Goal: Task Accomplishment & Management: Complete application form

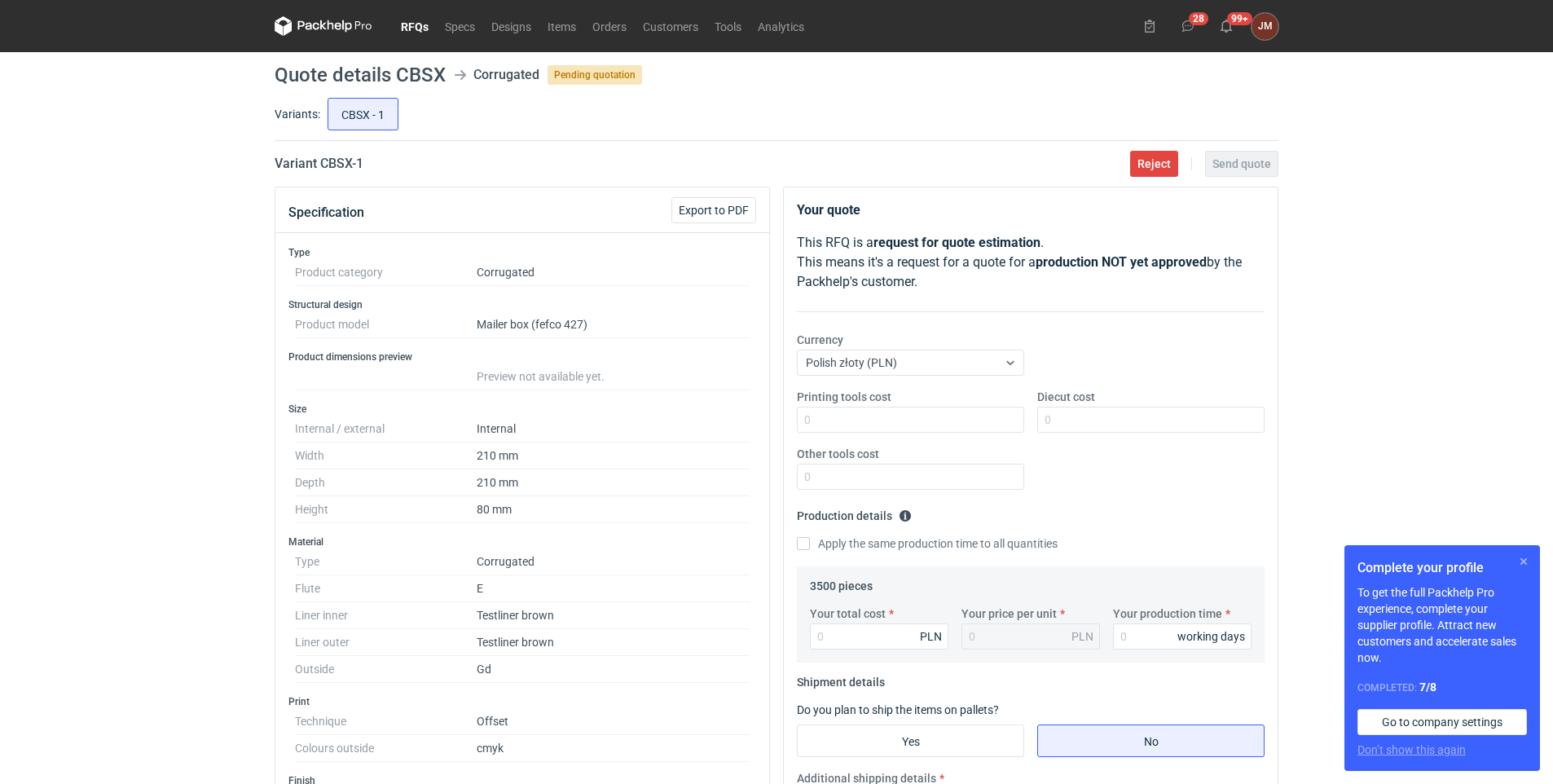
click at [1520, 557] on button "button" at bounding box center [1523, 561] width 20 height 20
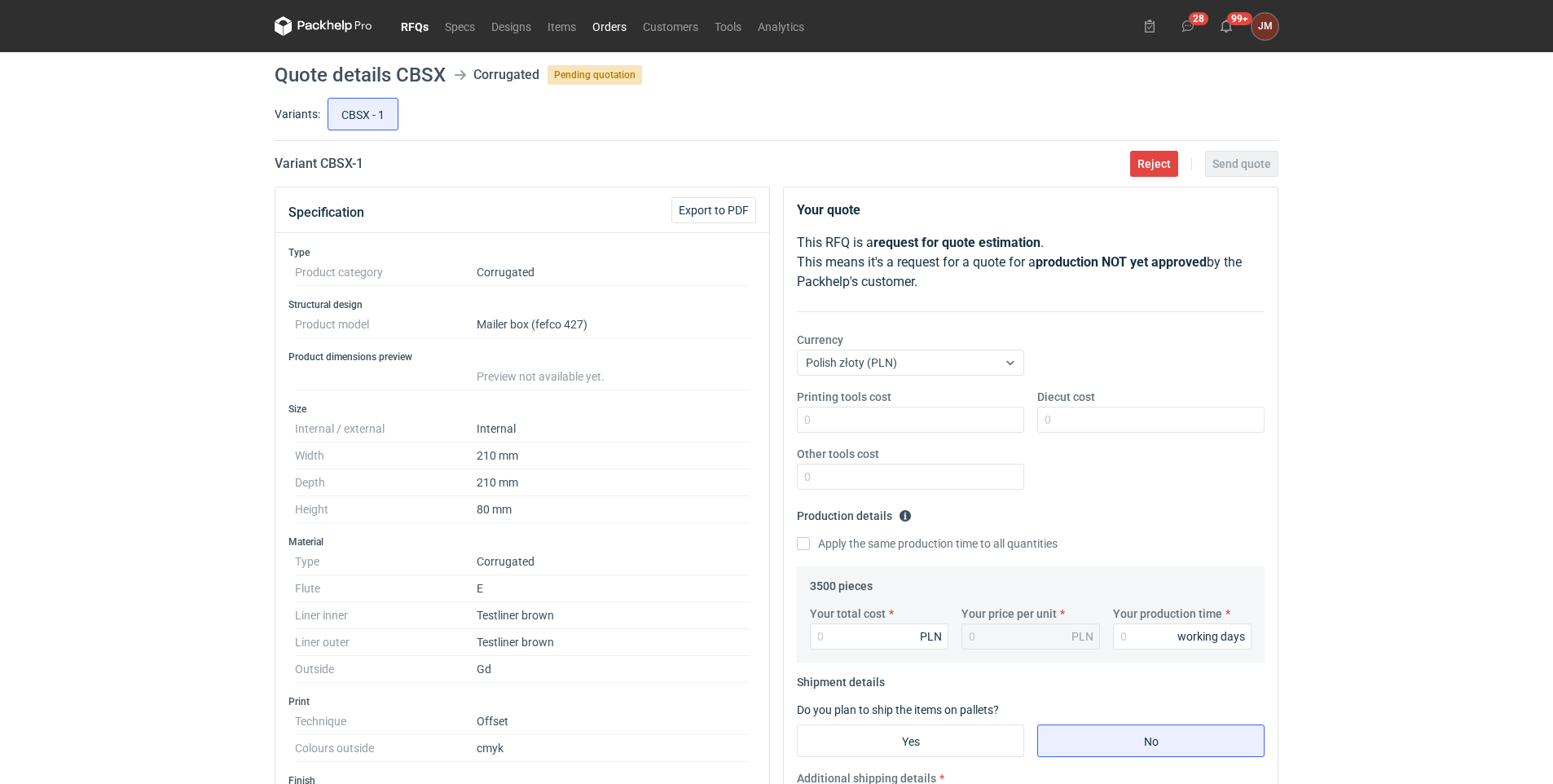
click at [613, 30] on link "Orders" at bounding box center [609, 25] width 50 height 20
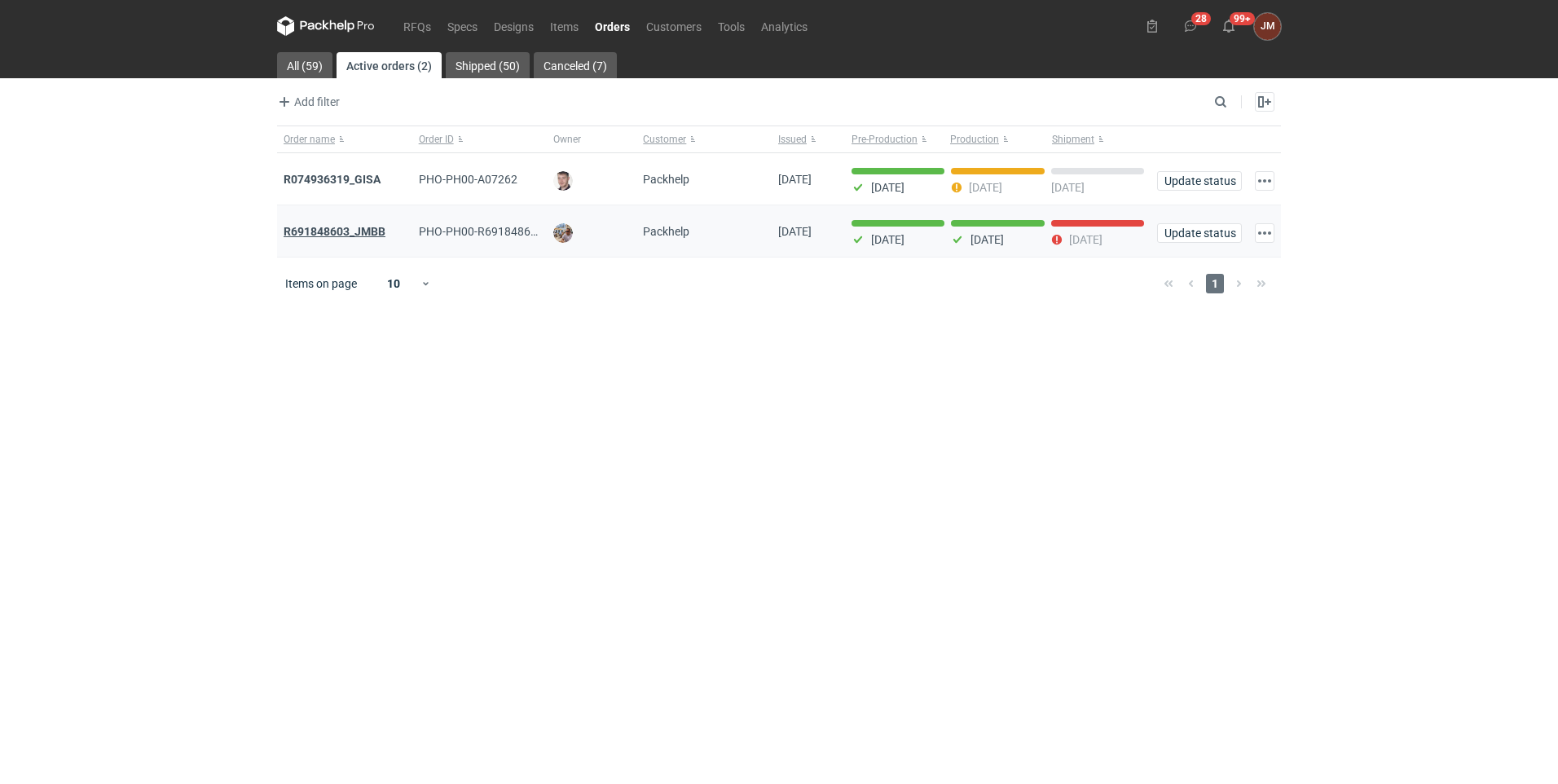
click at [351, 225] on strong "R691848603_JMBB" at bounding box center [335, 231] width 102 height 13
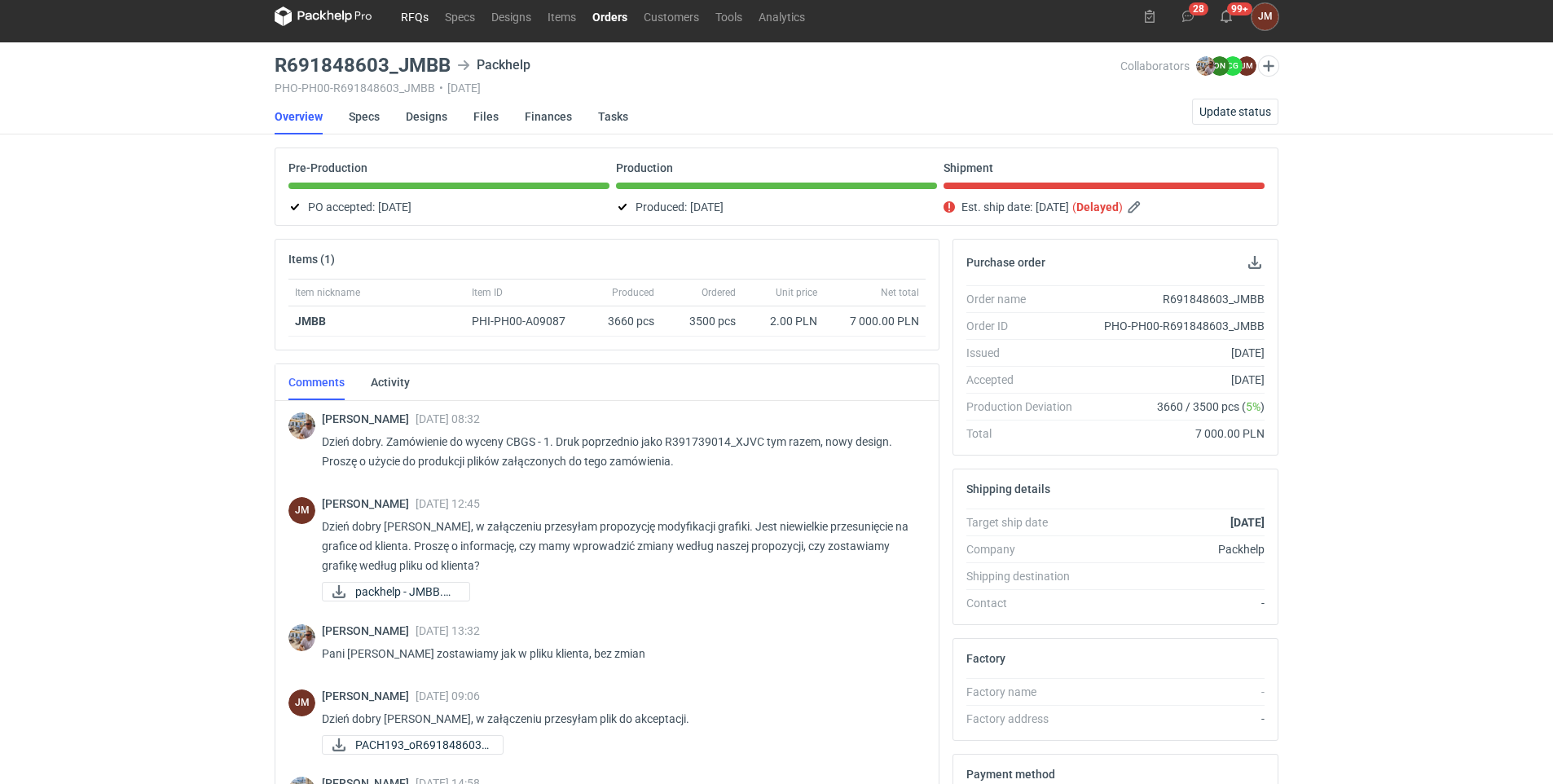
click at [409, 15] on link "RFQs" at bounding box center [415, 16] width 44 height 20
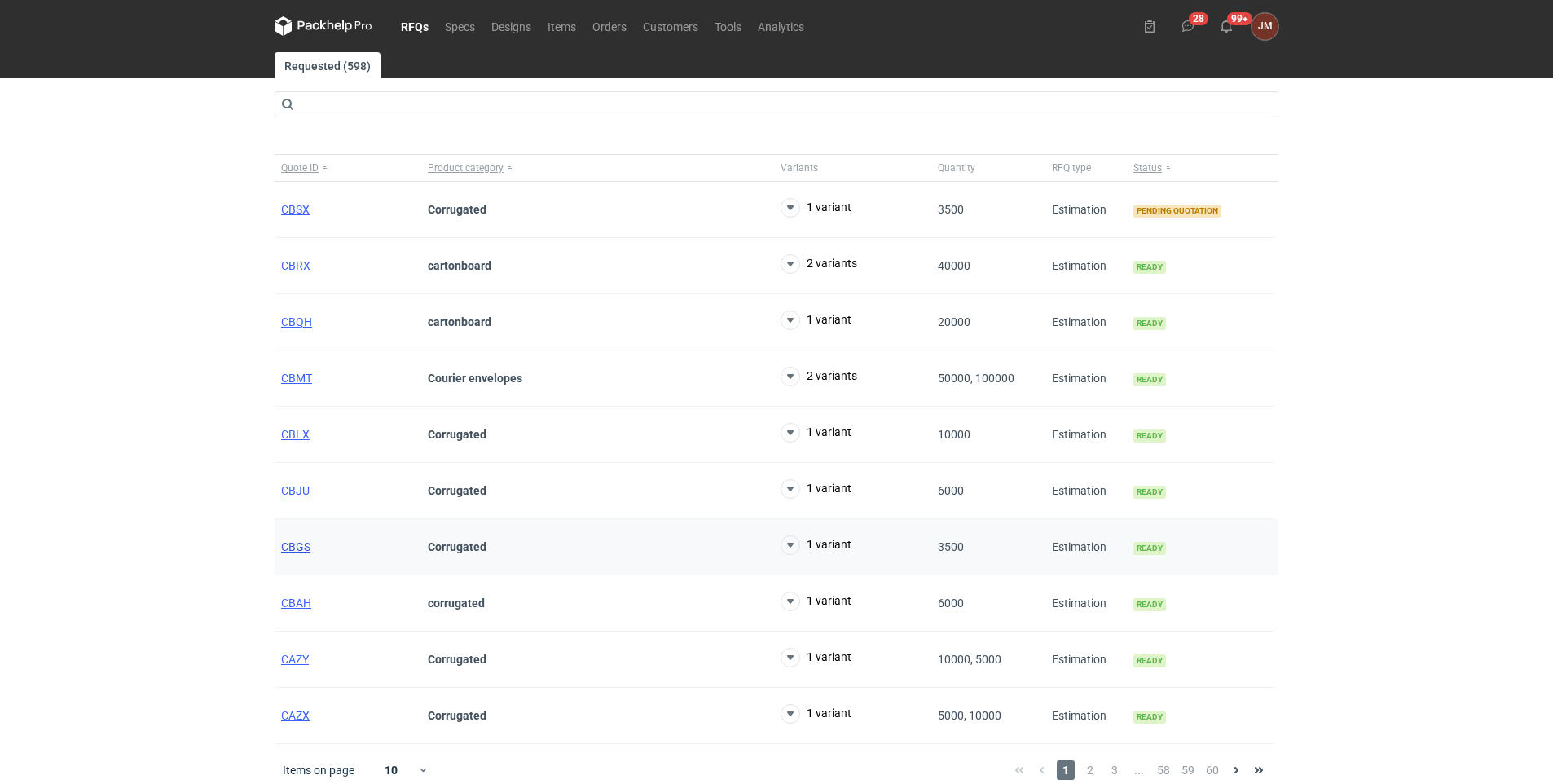
click at [293, 541] on span "CBGS" at bounding box center [296, 546] width 30 height 13
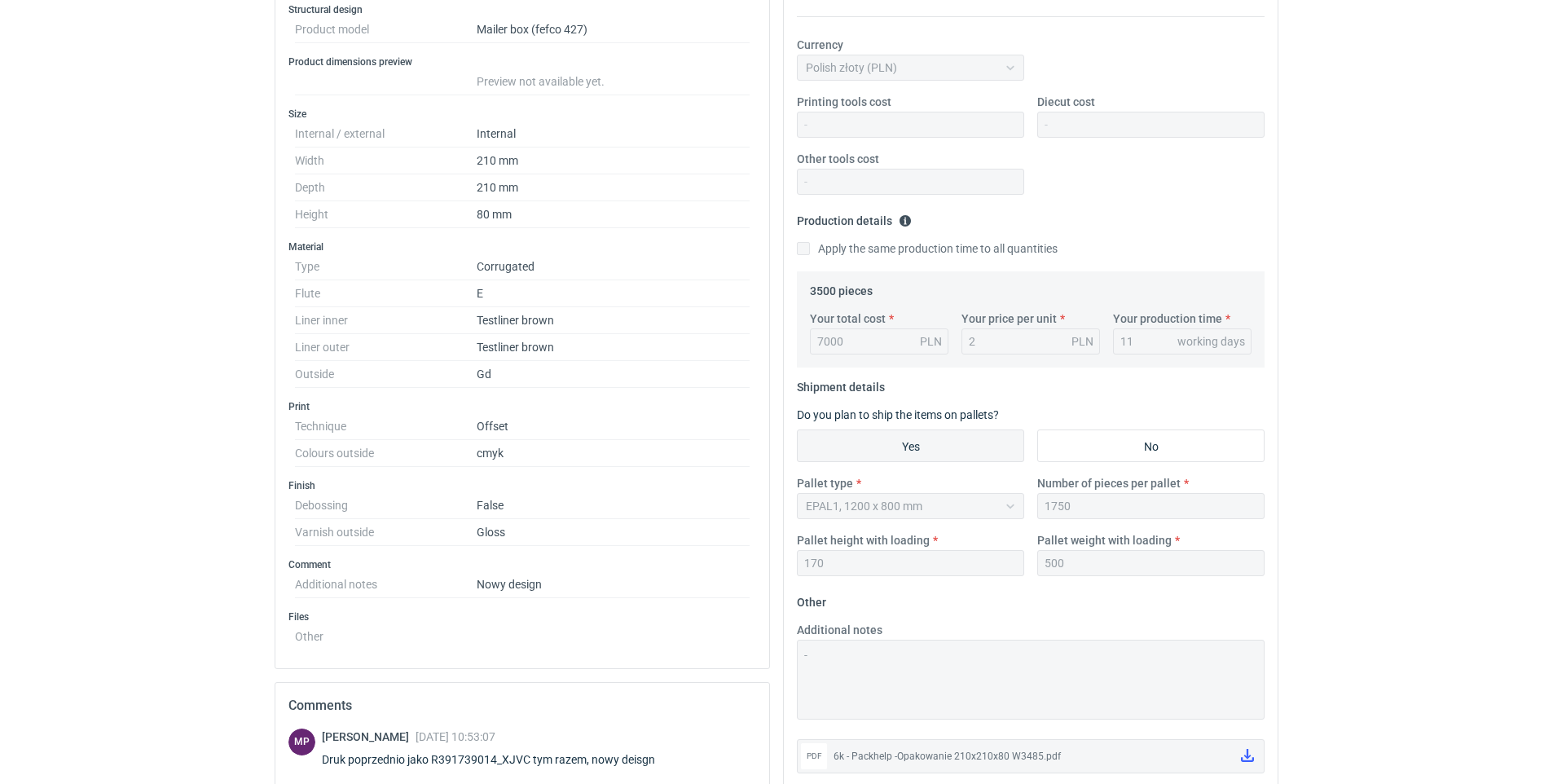
scroll to position [313, 0]
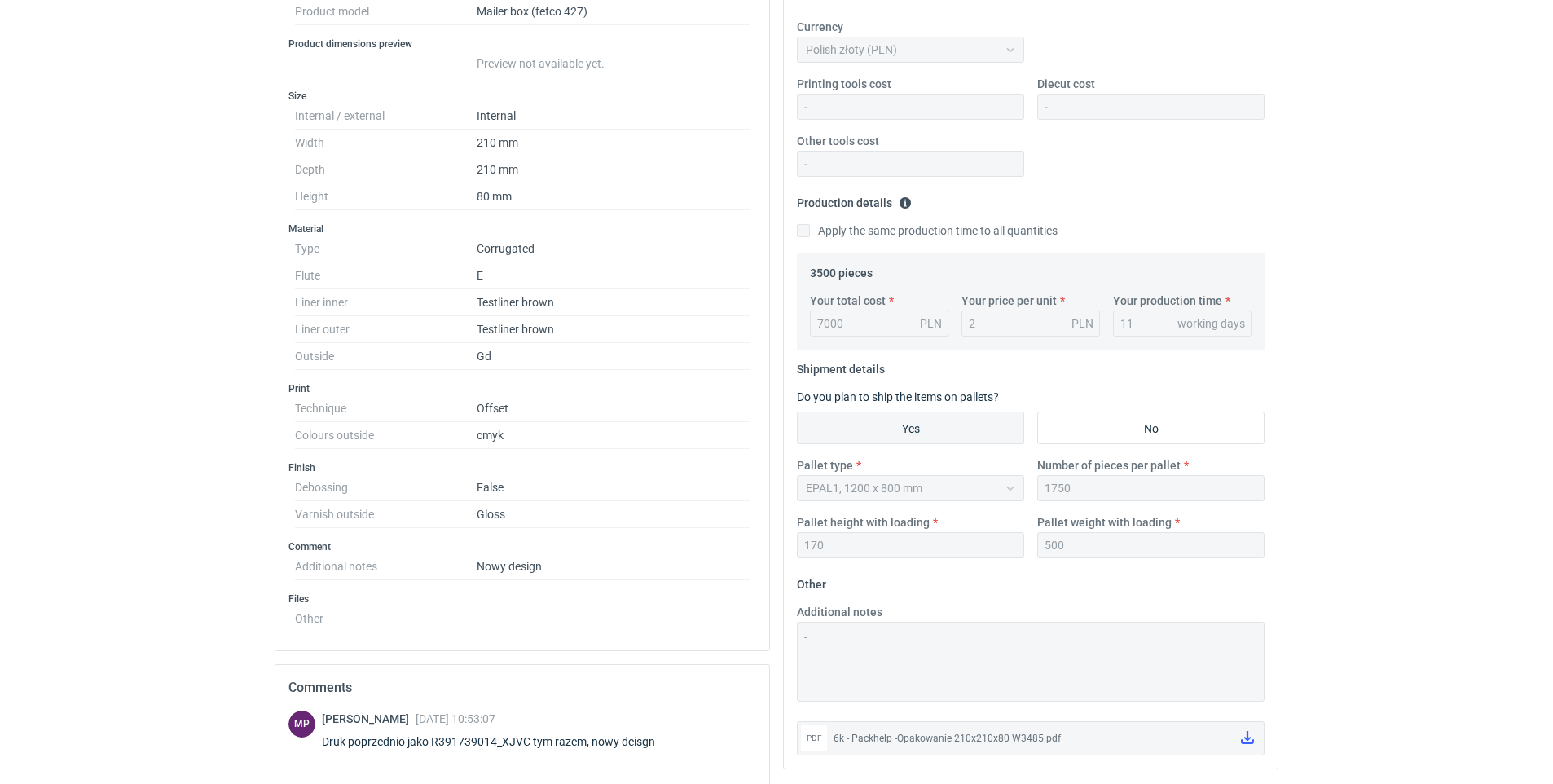
drag, startPoint x: 1549, startPoint y: 322, endPoint x: 1558, endPoint y: 351, distance: 30.4
click at [1552, 351] on html "RFQs Specs Designs Items Orders Customers Tools Analytics 28 99+ [PERSON_NAME] …" at bounding box center [776, 79] width 1553 height 784
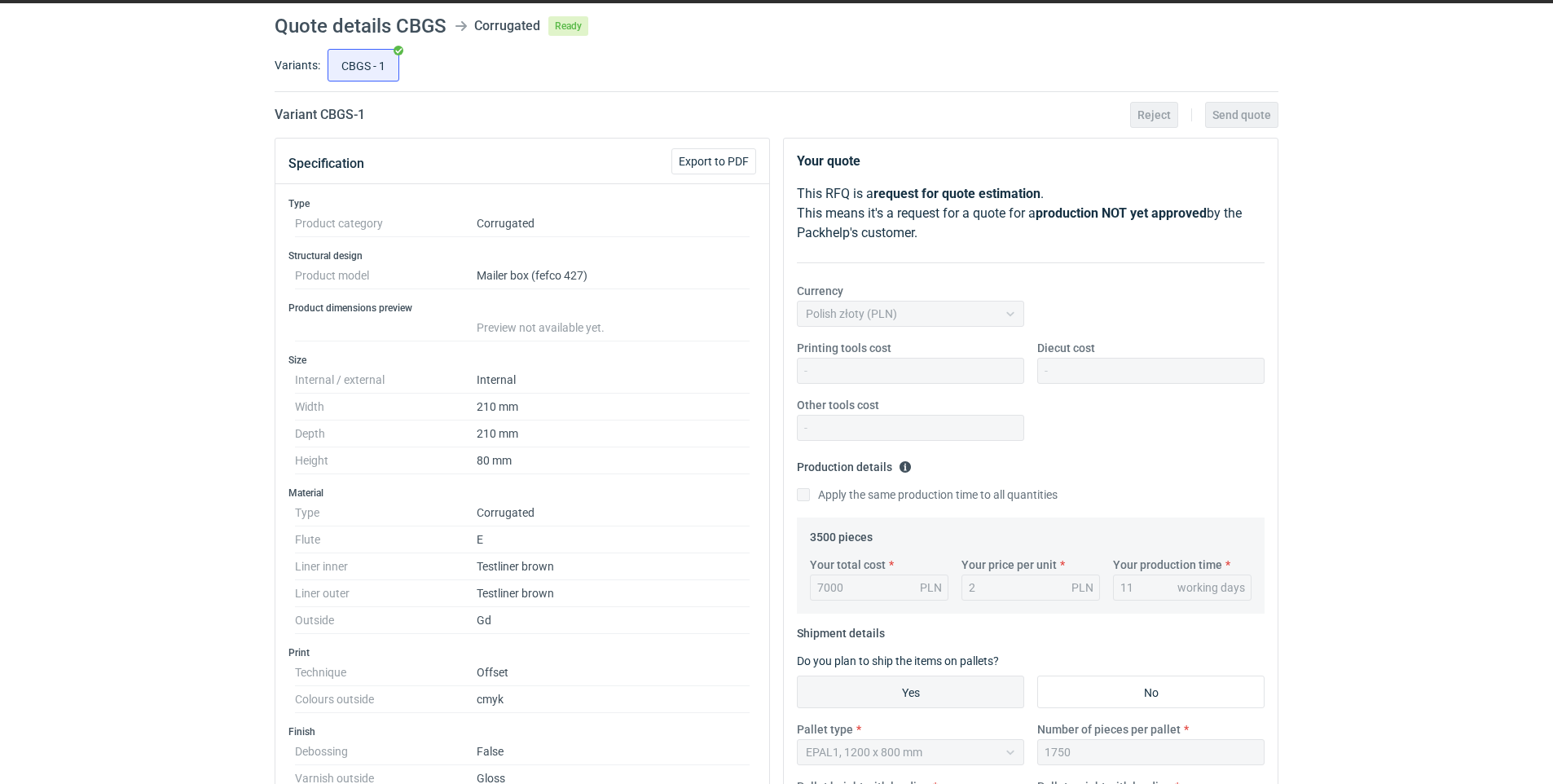
scroll to position [0, 0]
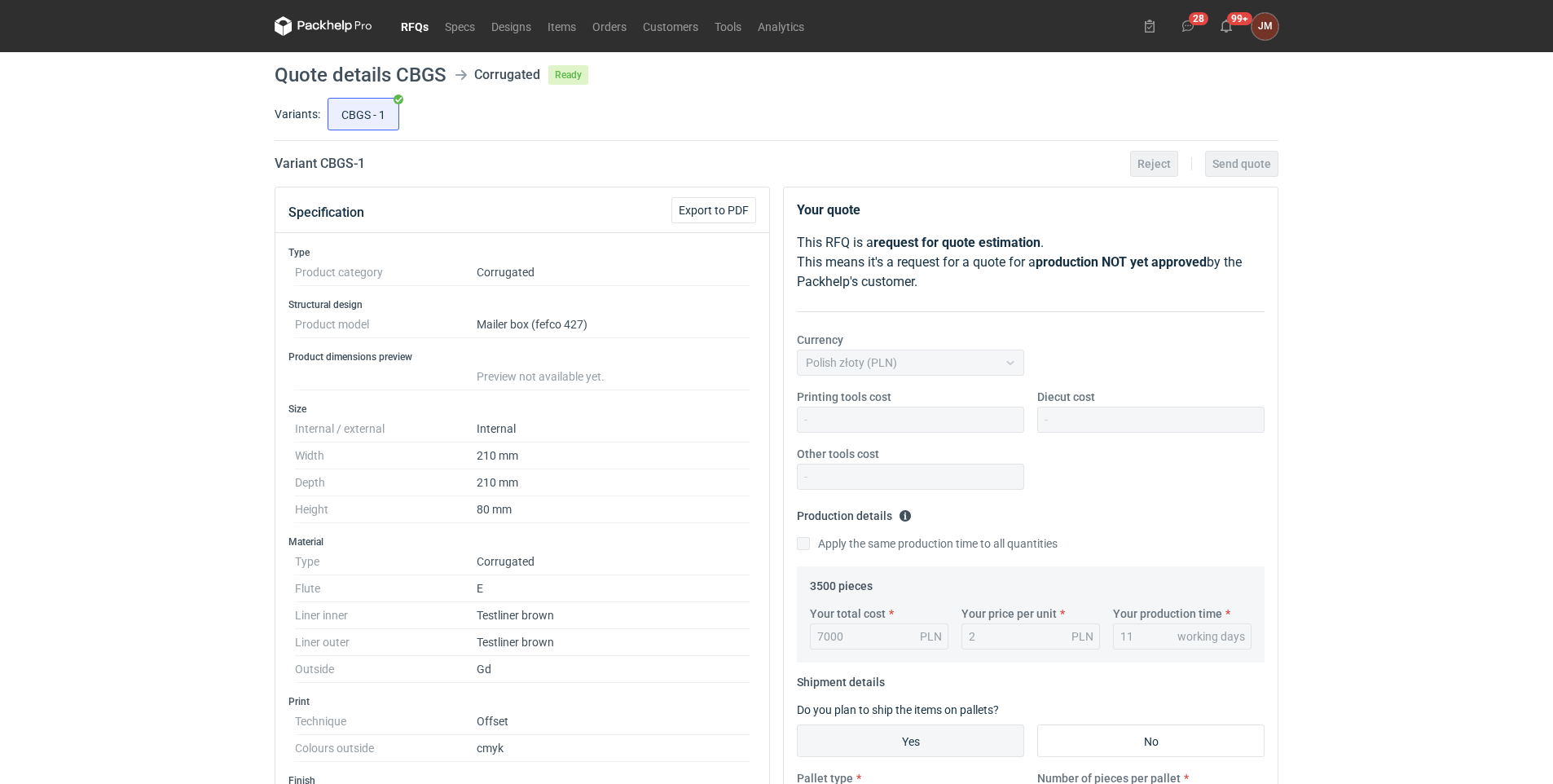
click at [408, 21] on link "RFQs" at bounding box center [415, 25] width 44 height 20
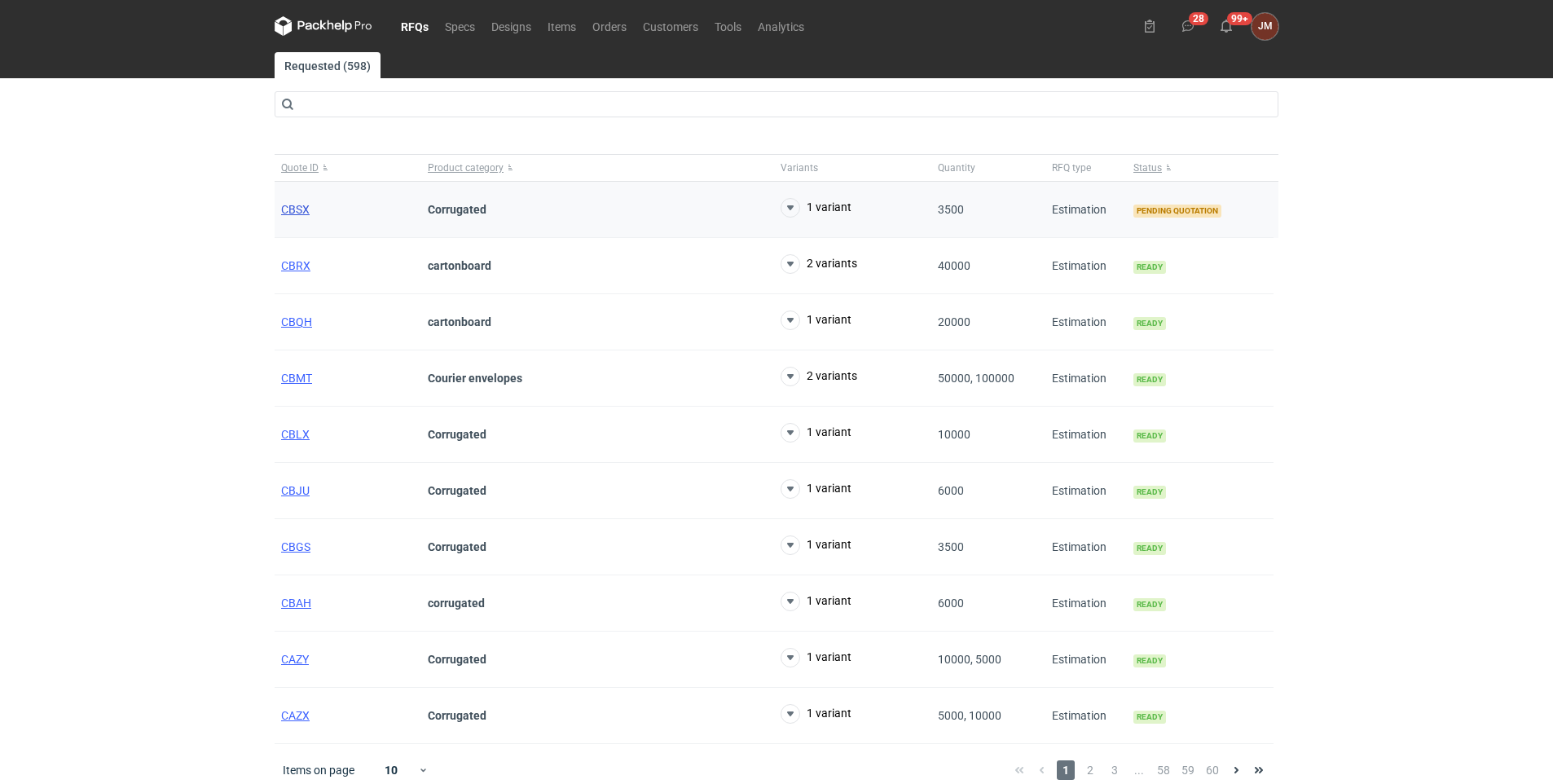
click at [290, 204] on span "CBSX" at bounding box center [296, 209] width 29 height 13
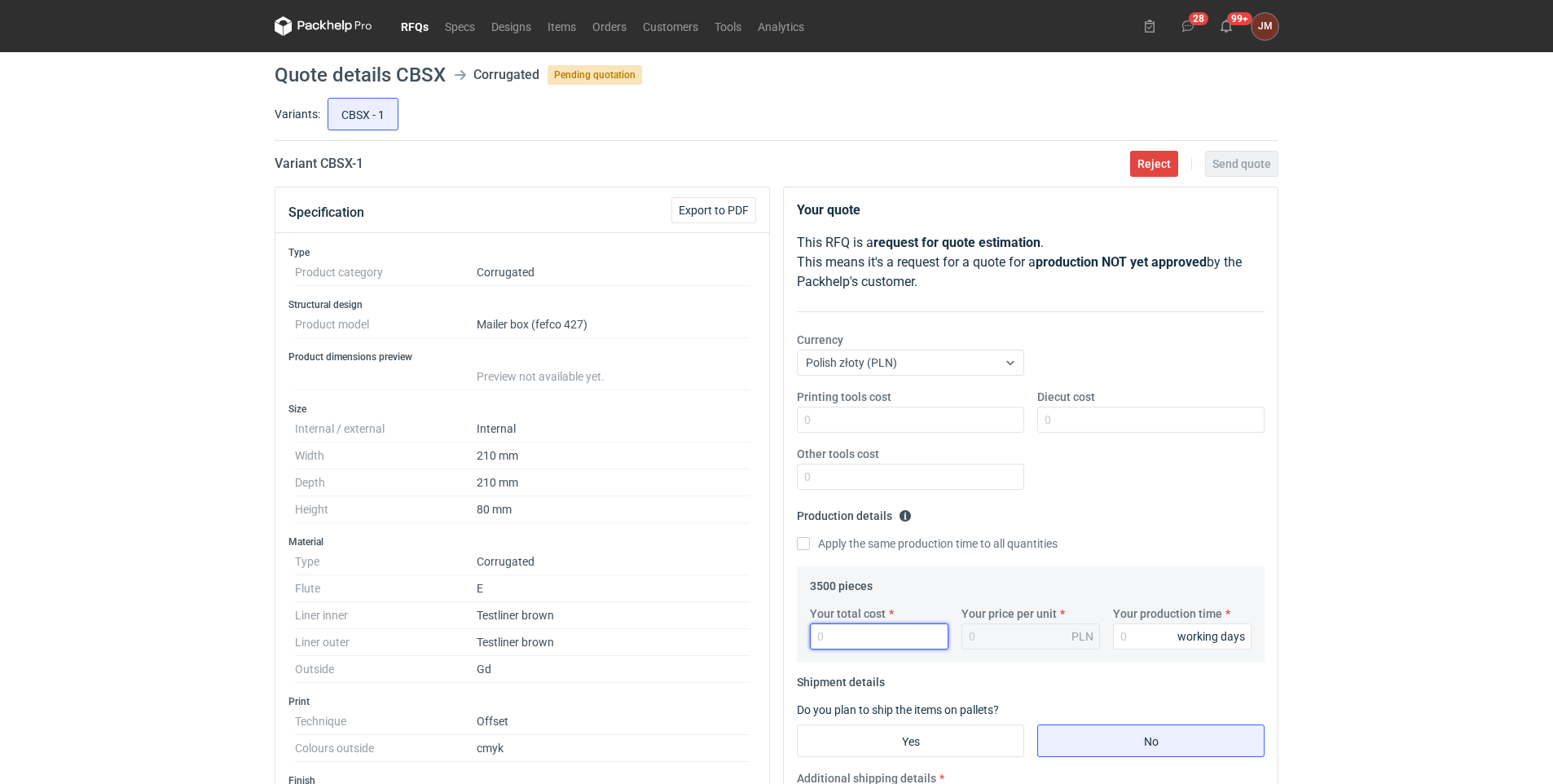
click at [887, 633] on input "Your total cost" at bounding box center [878, 636] width 138 height 26
type input "7000"
type input "2"
type input "7000"
click at [1147, 635] on input "Your production time" at bounding box center [1182, 636] width 138 height 26
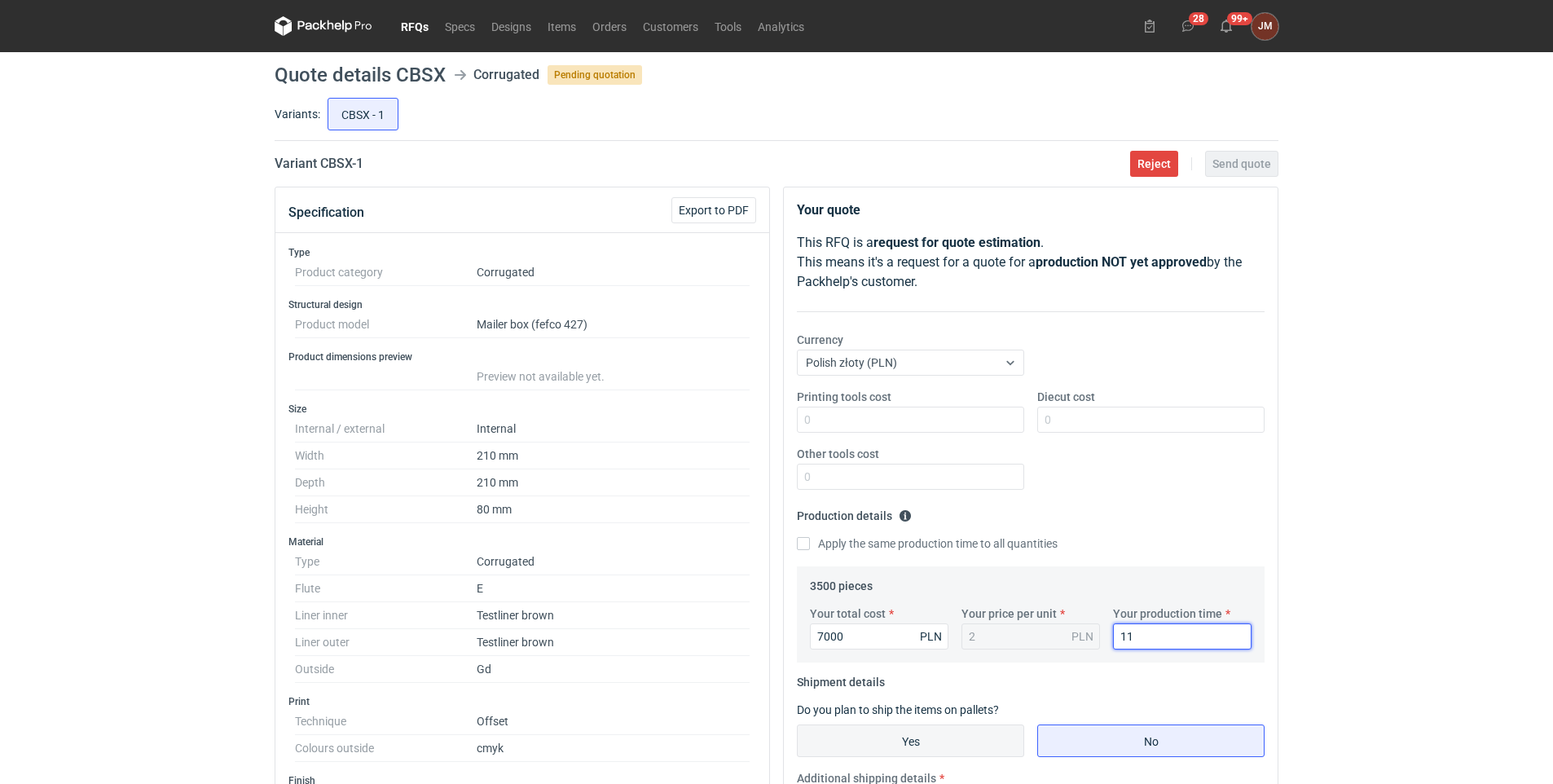
type input "11"
click at [917, 735] on input "Yes" at bounding box center [911, 740] width 226 height 31
radio input "true"
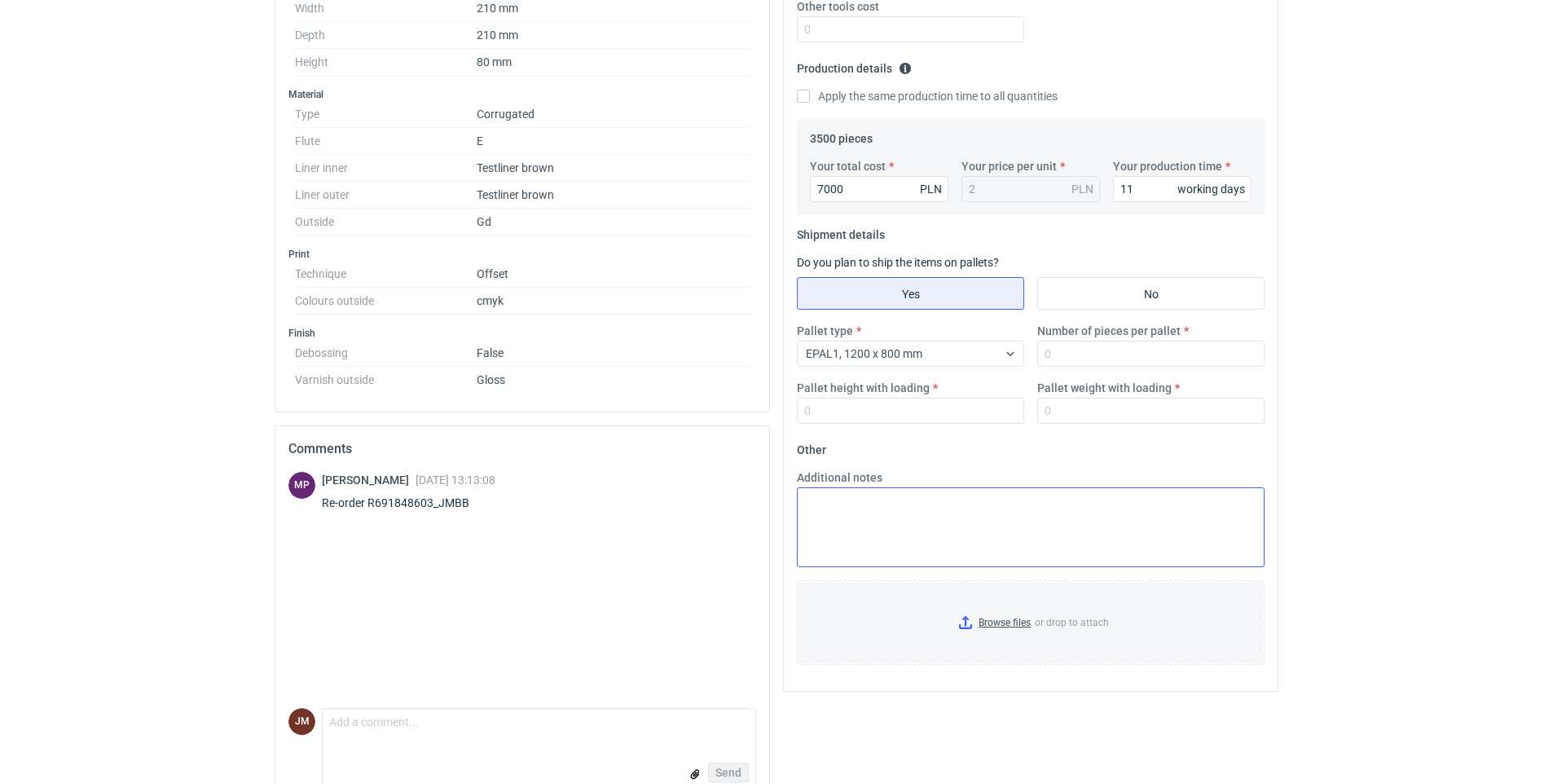
scroll to position [443, 0]
click at [1101, 352] on input "Number of pieces per pallet" at bounding box center [1151, 358] width 228 height 26
type input "1750"
click at [935, 416] on input "Pallet height with loading" at bounding box center [911, 415] width 228 height 26
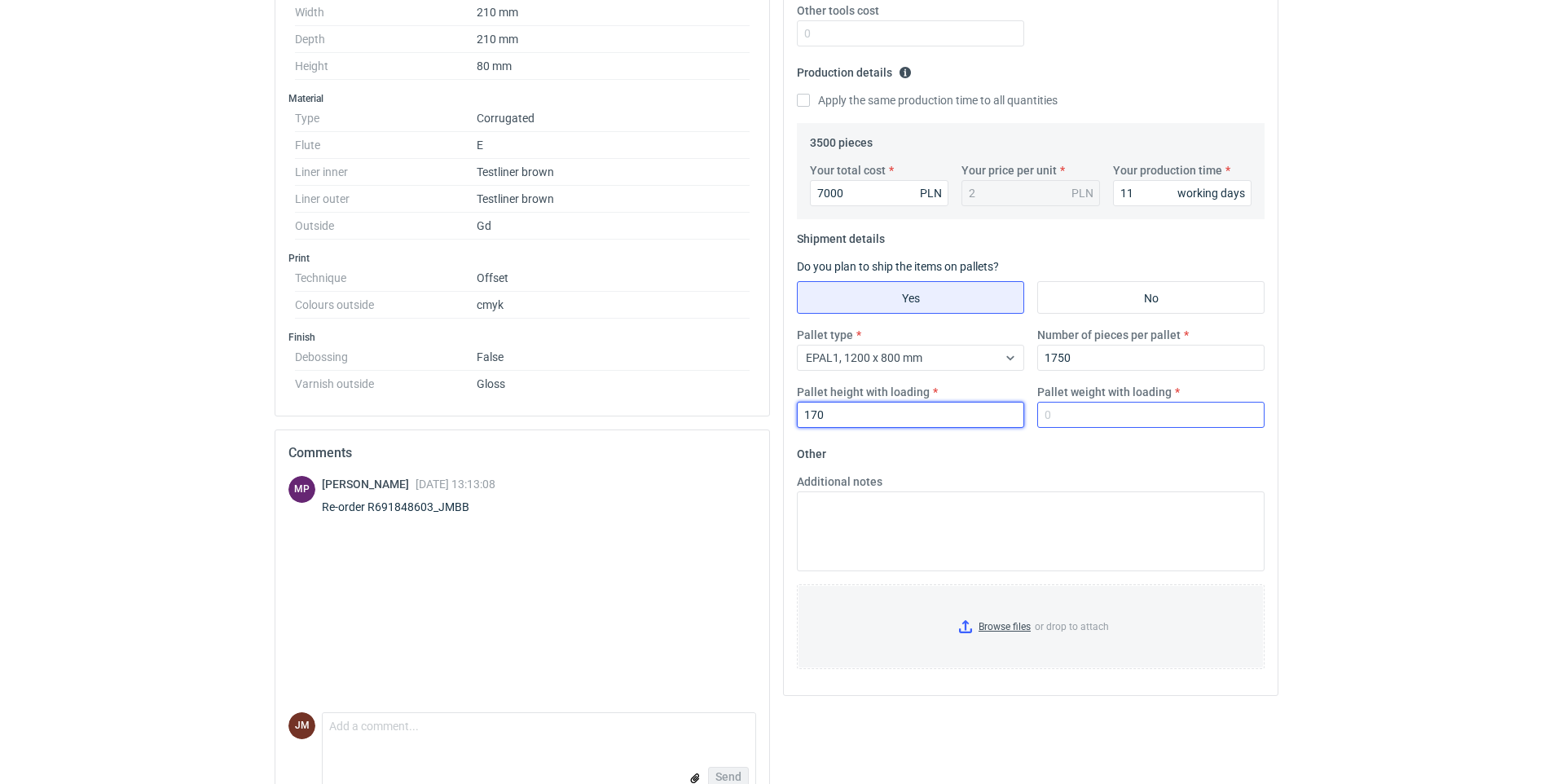
type input "170"
click at [1078, 407] on input "Pallet weight with loading" at bounding box center [1151, 415] width 228 height 26
type input "500"
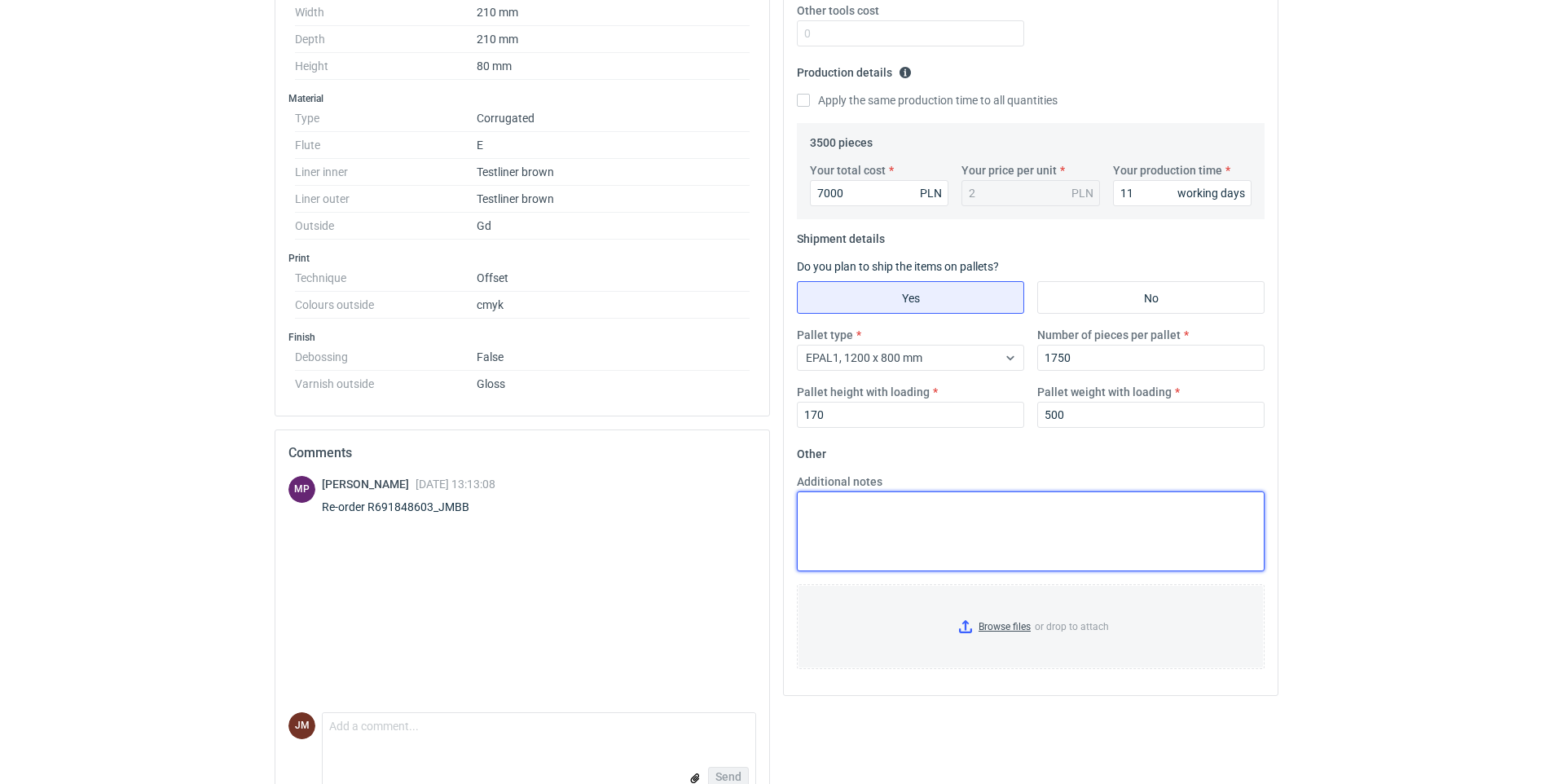
click at [904, 510] on textarea "Additional notes" at bounding box center [1031, 531] width 467 height 80
click at [997, 627] on input "Browse files or drop to attach" at bounding box center [1031, 626] width 465 height 82
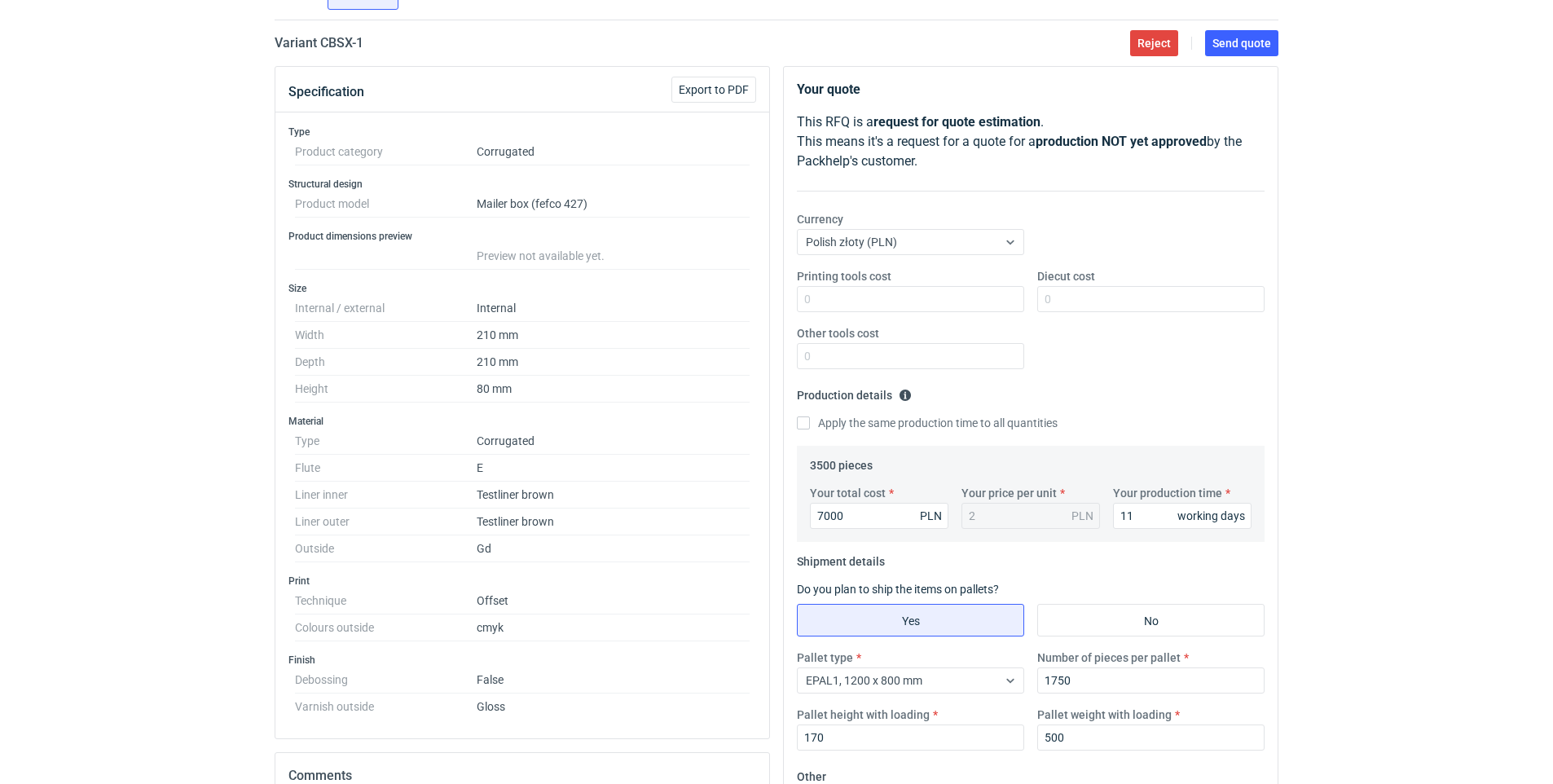
scroll to position [93, 0]
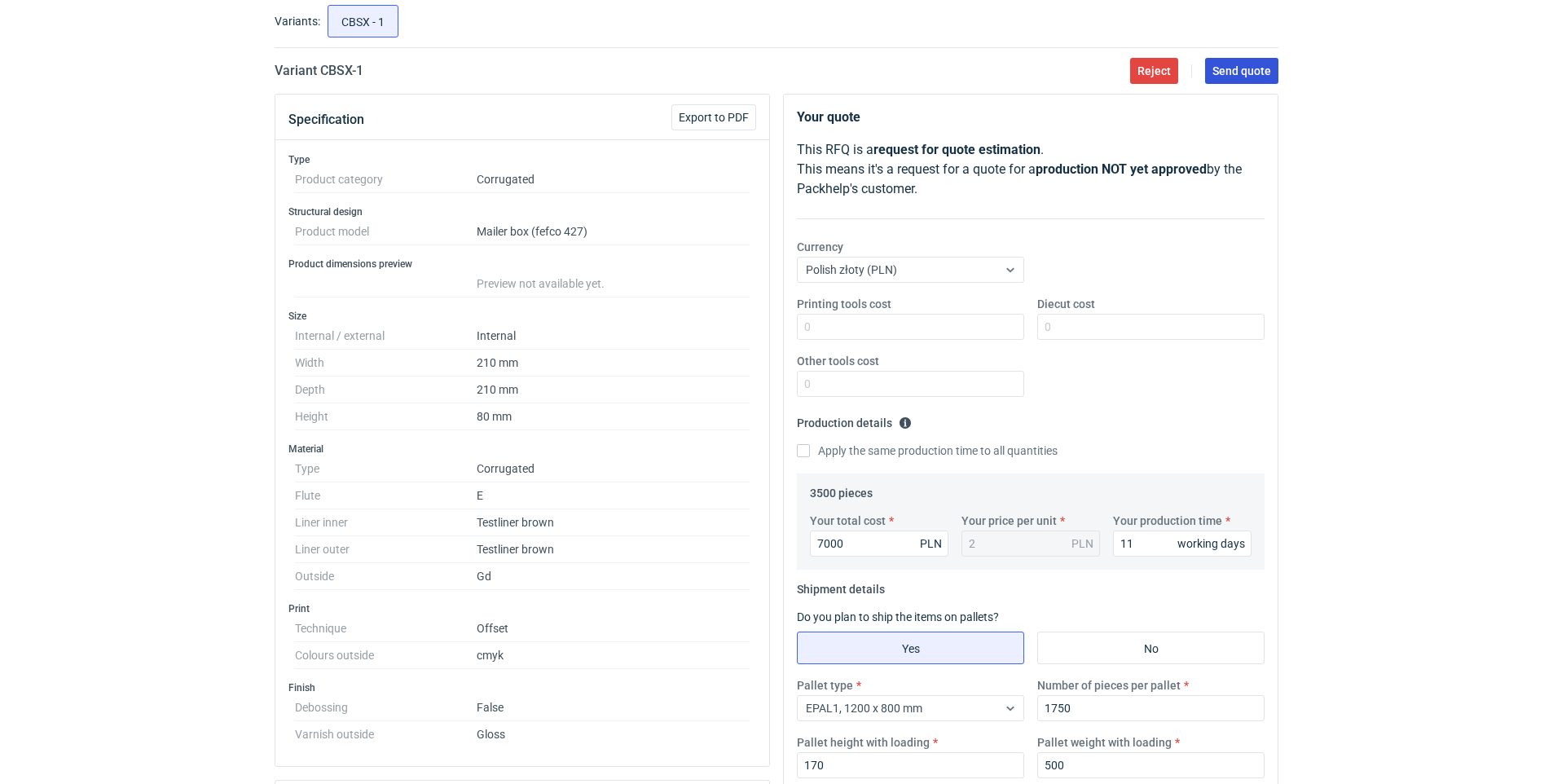
click at [1228, 71] on span "Send quote" at bounding box center [1241, 71] width 59 height 11
